Goal: Task Accomplishment & Management: Complete application form

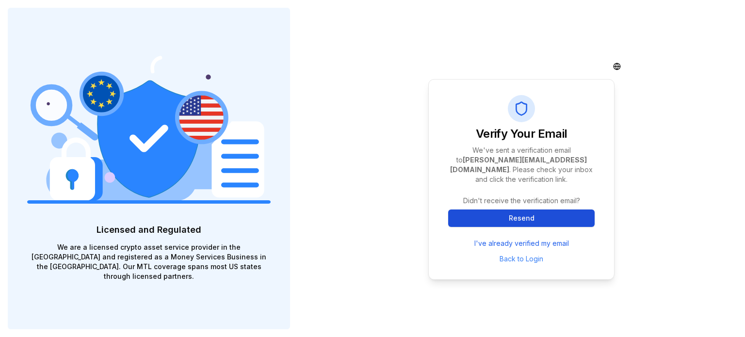
click at [521, 217] on button "Resend" at bounding box center [521, 218] width 147 height 17
click at [697, 188] on div "Verify Your Email We've sent a verification email to [PERSON_NAME][EMAIL_ADDRES…" at bounding box center [521, 168] width 447 height 337
click at [348, 269] on div "Verify Your Email We've sent a verification email to [PERSON_NAME][EMAIL_ADDRES…" at bounding box center [521, 168] width 447 height 337
click at [538, 221] on button "Resend" at bounding box center [521, 218] width 147 height 17
click at [520, 246] on link "I've already verified my email" at bounding box center [522, 244] width 95 height 10
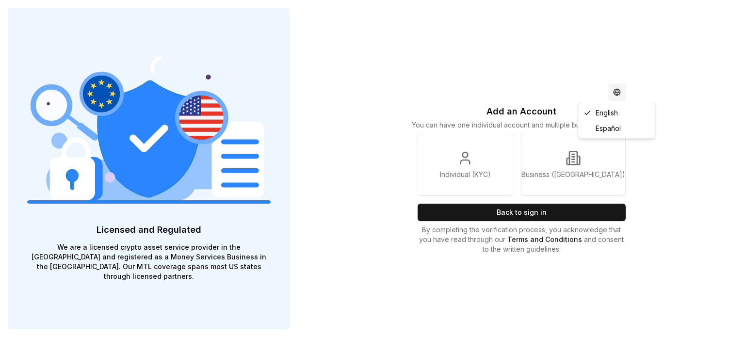
click at [616, 90] on html "Licensed and Regulated We are a licensed crypto asset service provider in the […" at bounding box center [372, 168] width 745 height 337
click at [616, 128] on div "Español" at bounding box center [616, 129] width 73 height 16
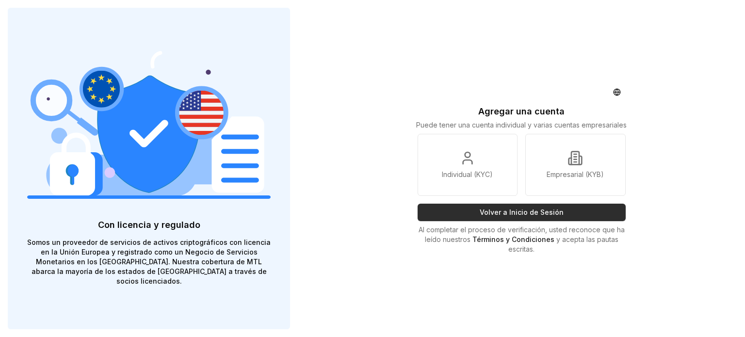
click at [540, 214] on button "Volver a Inicio de Sesión" at bounding box center [522, 212] width 208 height 17
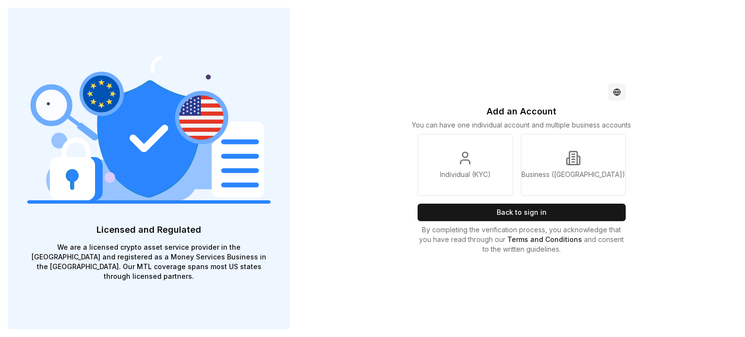
click at [616, 88] on html "Licensed and Regulated We are a licensed crypto asset service provider in the E…" at bounding box center [372, 168] width 745 height 337
click at [606, 129] on div "Español" at bounding box center [616, 129] width 73 height 16
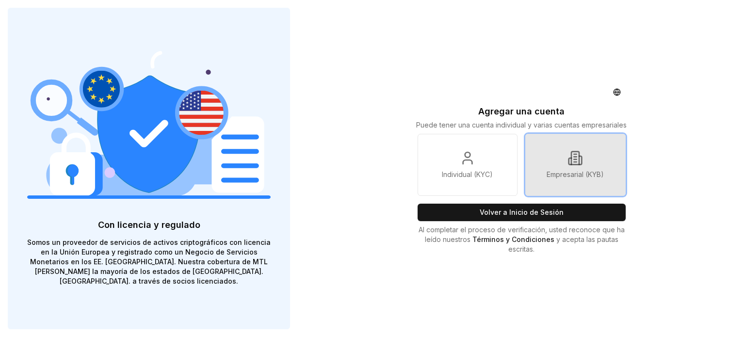
click at [560, 155] on link "Empresarial (KYB)" at bounding box center [576, 165] width 100 height 62
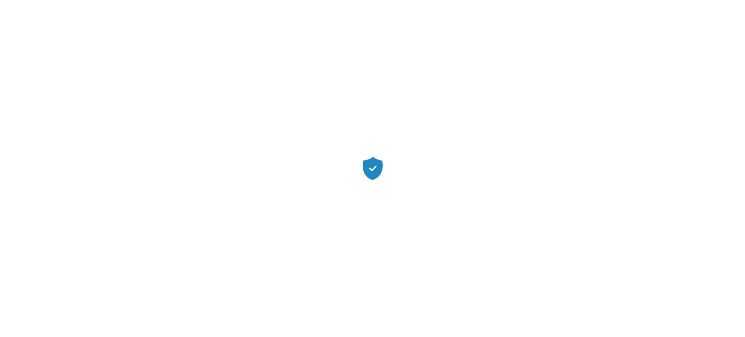
drag, startPoint x: 560, startPoint y: 155, endPoint x: 561, endPoint y: 161, distance: 5.9
click at [561, 155] on div at bounding box center [372, 168] width 745 height 337
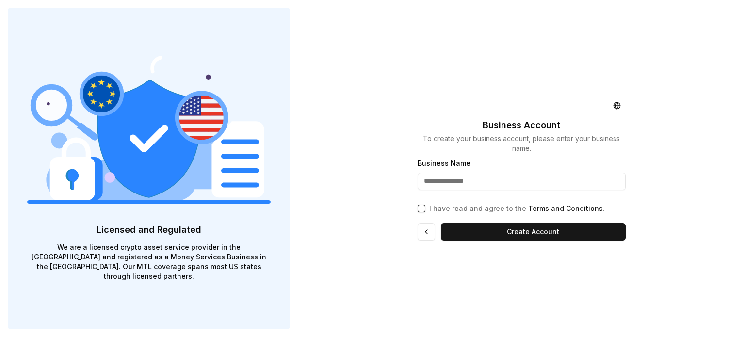
click at [478, 183] on input "Business Name" at bounding box center [522, 181] width 208 height 17
type input "**********"
click at [615, 106] on html "**********" at bounding box center [372, 168] width 745 height 337
click at [612, 143] on div "Español" at bounding box center [616, 142] width 73 height 16
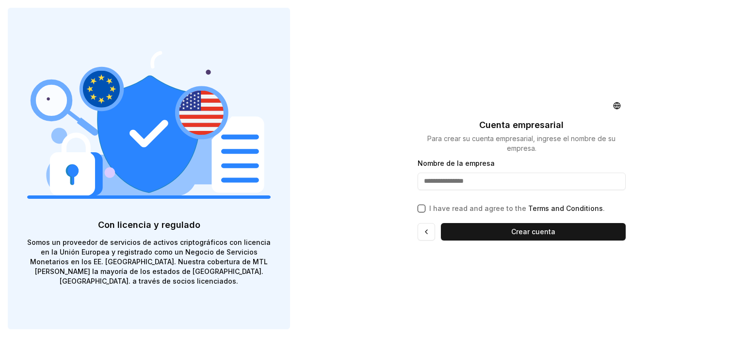
drag, startPoint x: 446, startPoint y: 183, endPoint x: 456, endPoint y: 182, distance: 9.3
click at [447, 183] on input "Nombre de la empresa" at bounding box center [522, 181] width 208 height 17
type input "**********"
click at [423, 209] on button "I have read and agree to the Terms and Conditions ." at bounding box center [422, 209] width 8 height 8
click at [481, 231] on button "Crear cuenta" at bounding box center [533, 231] width 185 height 17
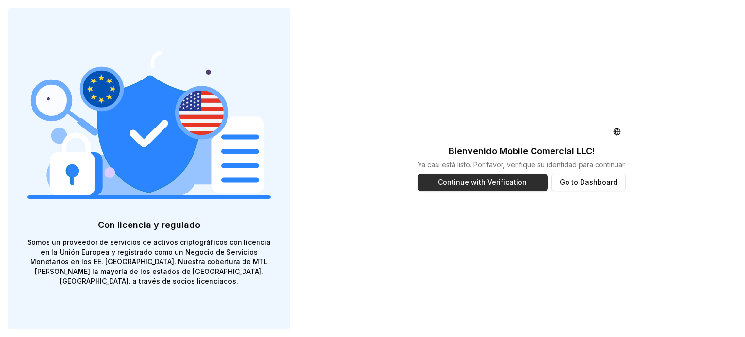
click at [503, 182] on button "Continue with Verification" at bounding box center [483, 182] width 130 height 17
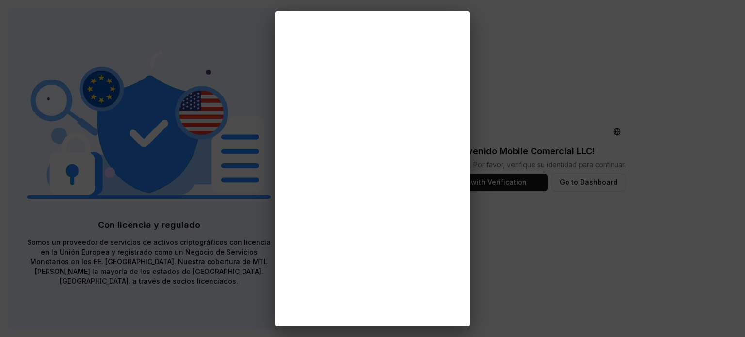
click at [577, 211] on div at bounding box center [372, 168] width 745 height 337
click at [628, 134] on div at bounding box center [372, 168] width 745 height 337
